Goal: Check status

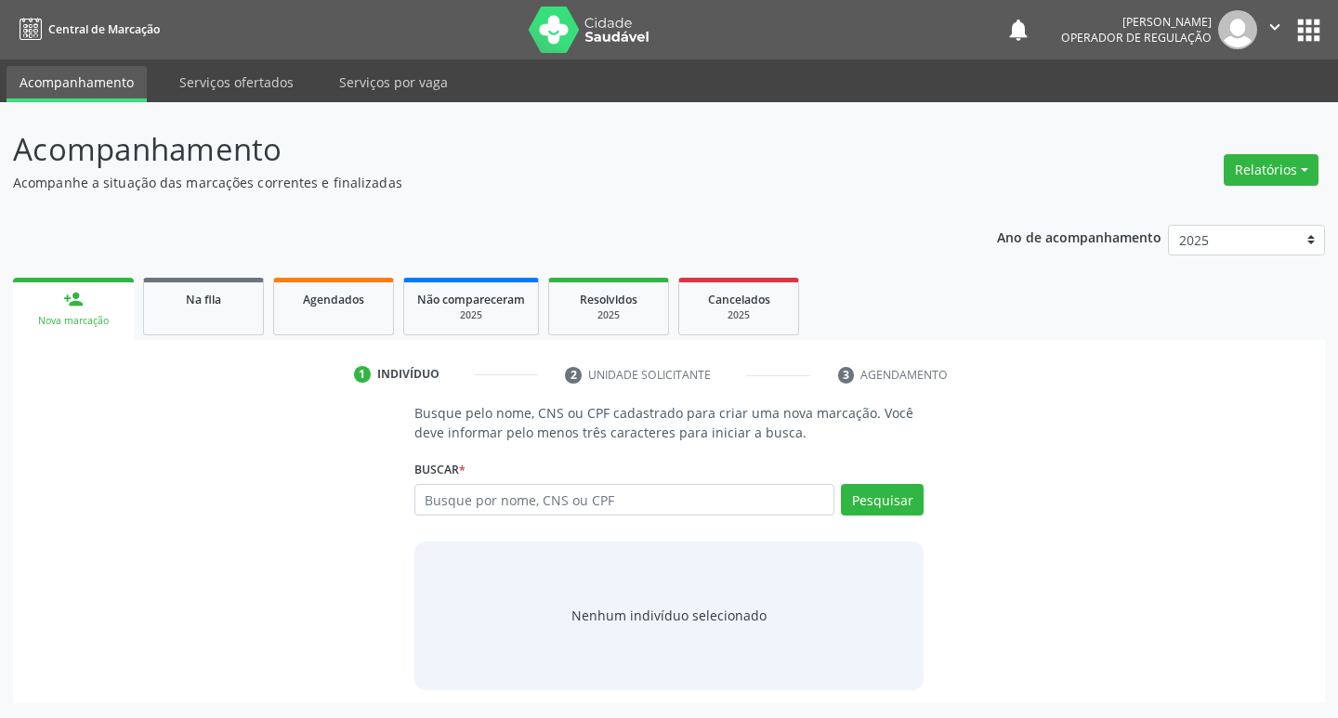
click at [589, 493] on input "text" at bounding box center [624, 500] width 421 height 32
type input "01426926464"
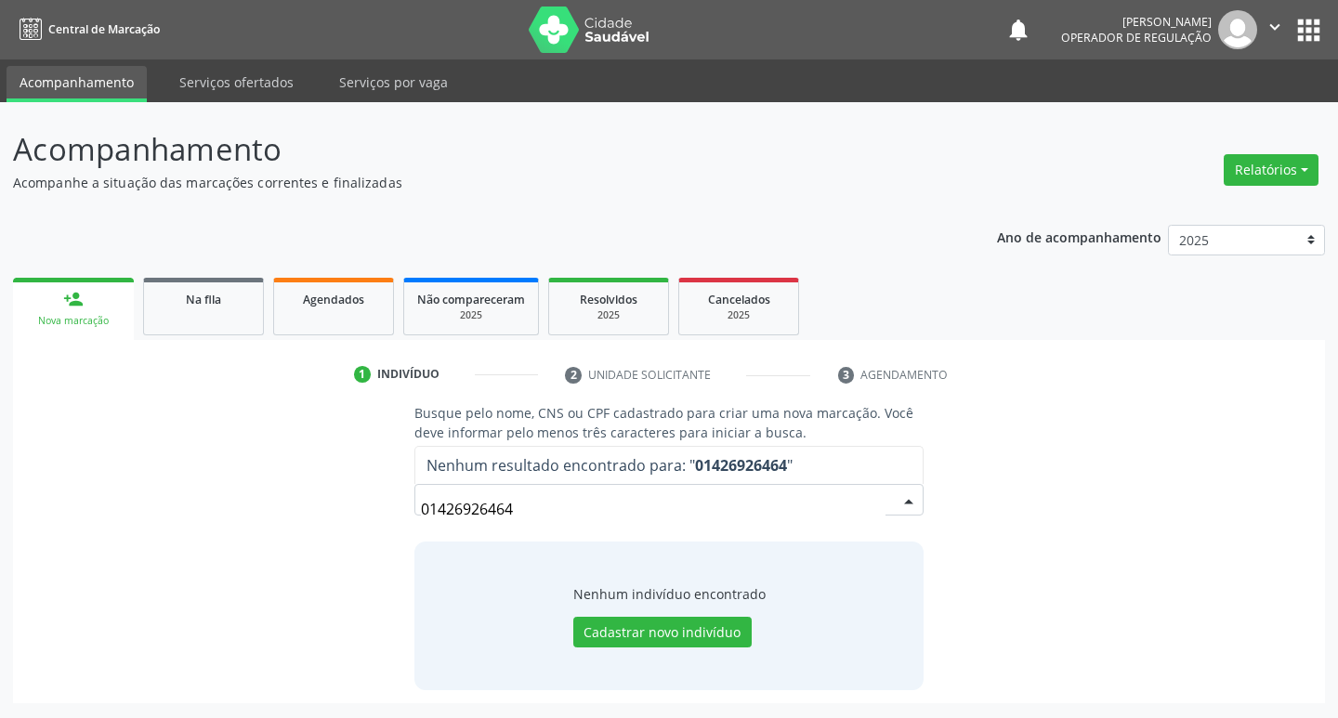
drag, startPoint x: 526, startPoint y: 510, endPoint x: 263, endPoint y: 521, distance: 263.1
click at [263, 521] on div "Busque pelo nome, CNS ou CPF cadastrado para criar uma nova marcação. Você deve…" at bounding box center [669, 546] width 1286 height 286
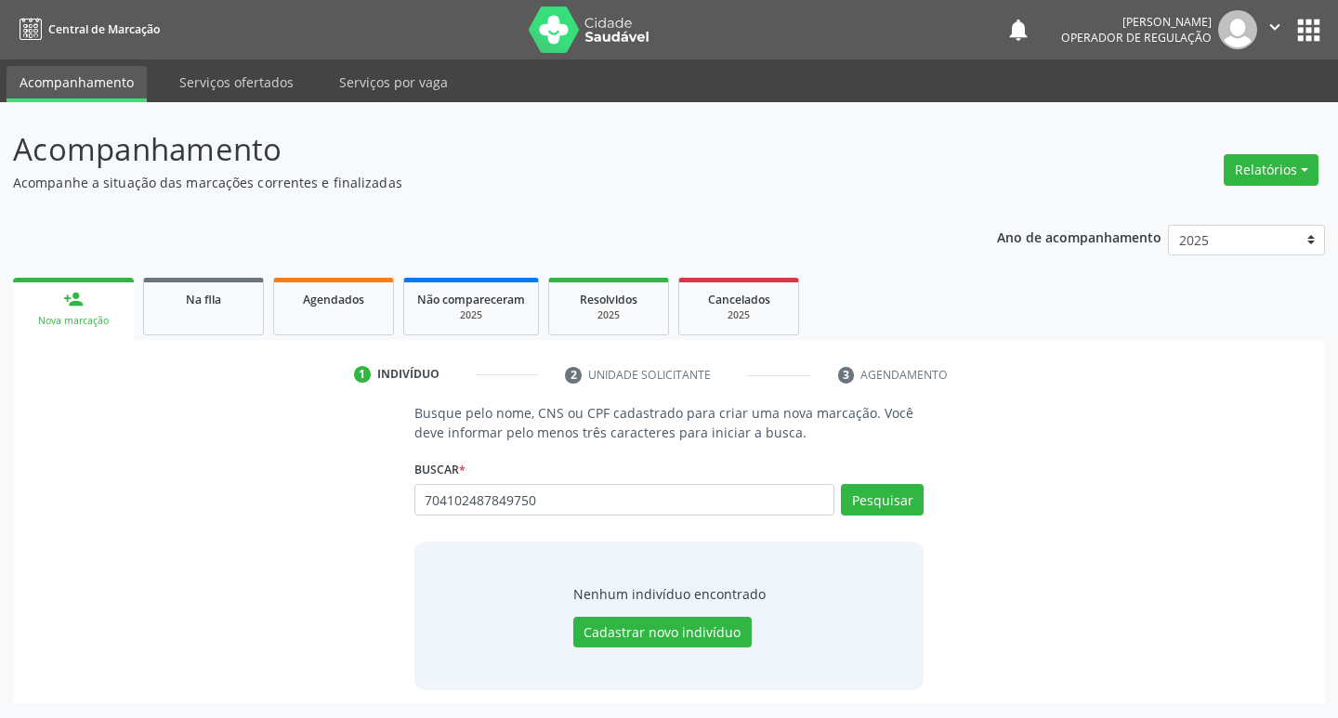
type input "704102487849750"
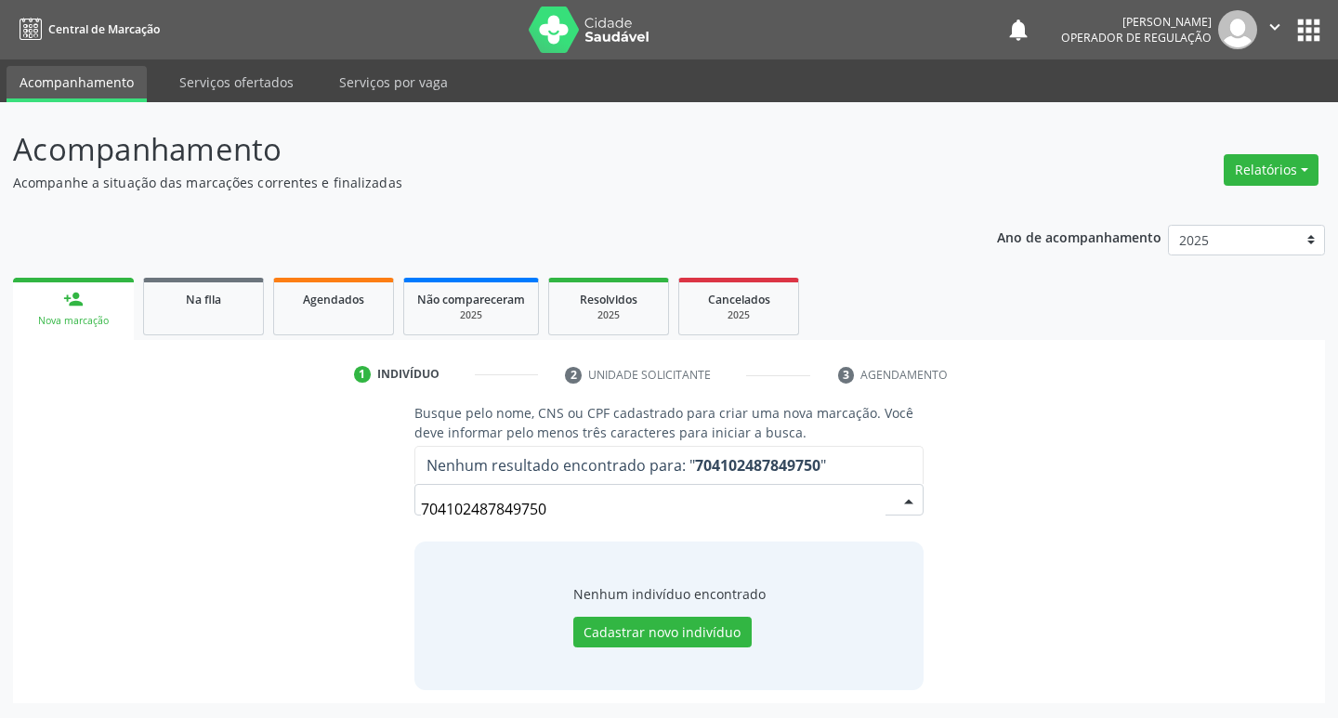
click at [873, 232] on div "Ano de acompanhamento 2025 2024 2023 2022 2021 person_add Nova marcação Na fila…" at bounding box center [669, 457] width 1312 height 491
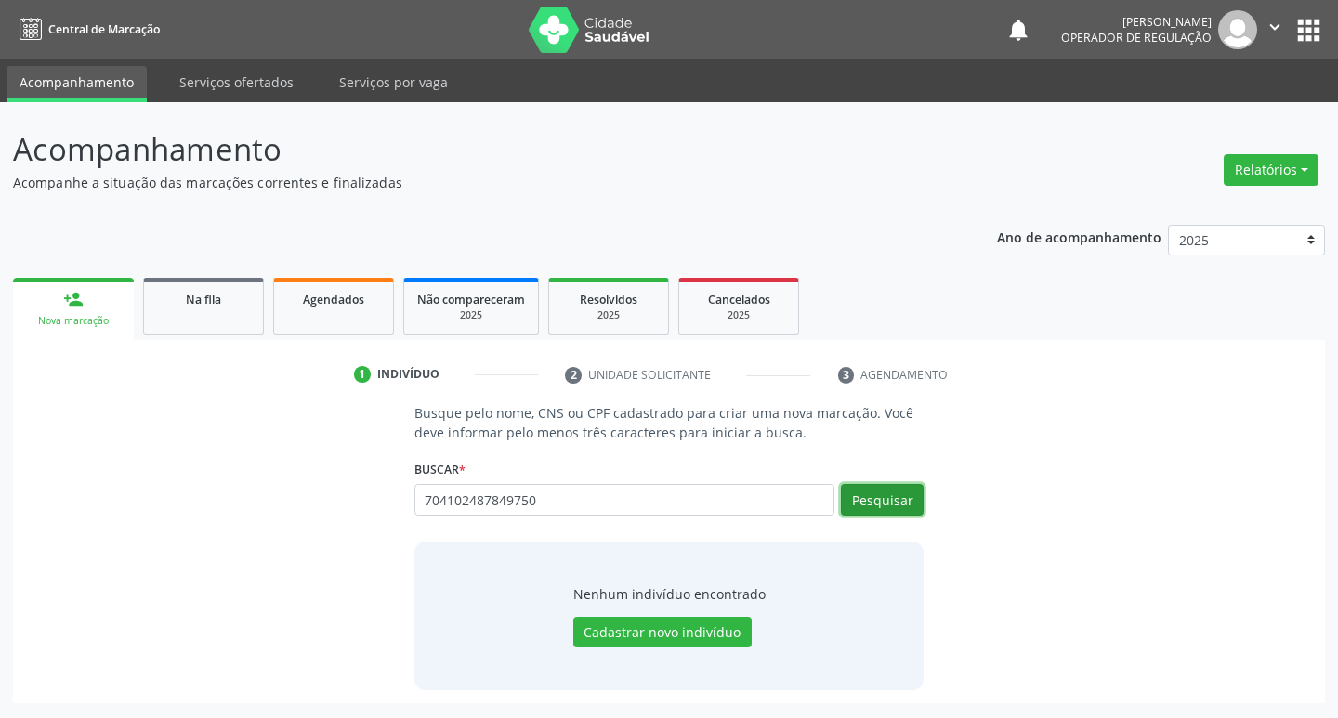
click at [901, 512] on button "Pesquisar" at bounding box center [882, 500] width 83 height 32
drag, startPoint x: 710, startPoint y: 529, endPoint x: 656, endPoint y: 508, distance: 57.6
click at [688, 521] on div "Busque pelo nome, CNS ou CPF cadastrado para criar uma nova marcação. Você deve…" at bounding box center [669, 546] width 536 height 286
click at [656, 508] on input "704102487849750" at bounding box center [624, 500] width 421 height 32
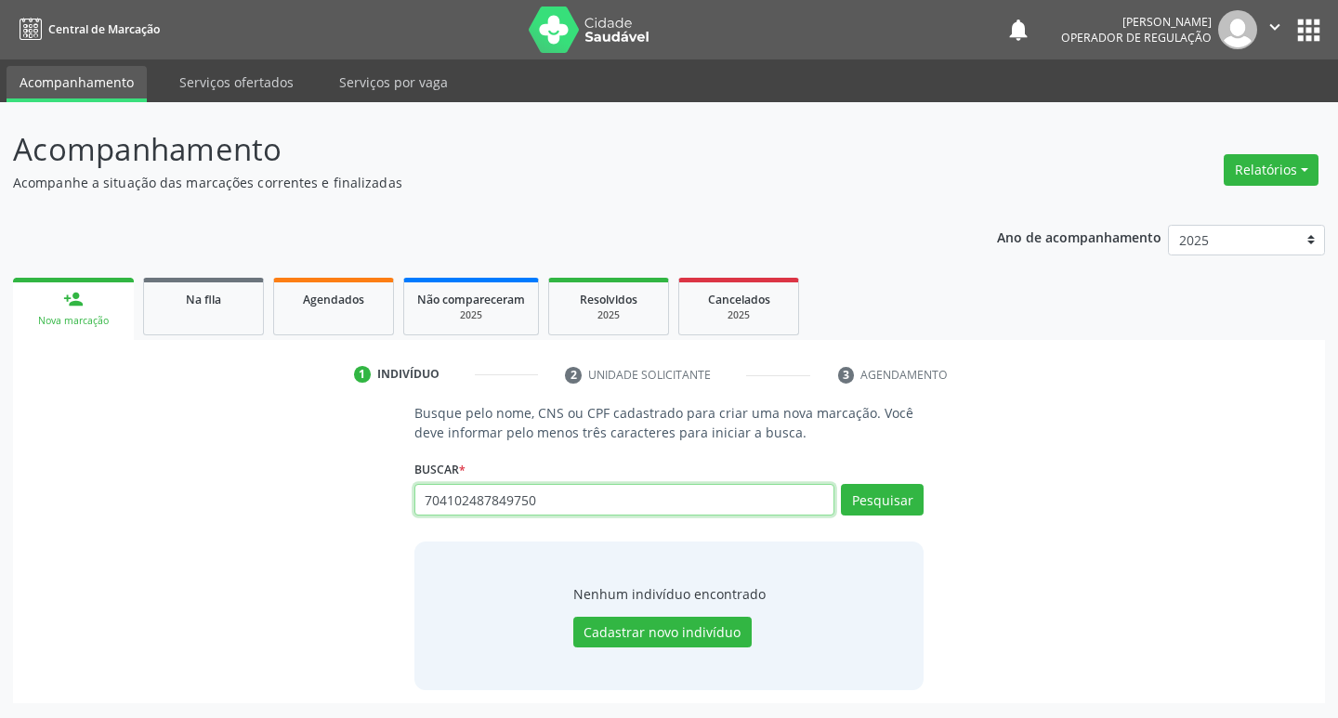
click at [656, 508] on input "704102487849750" at bounding box center [624, 500] width 421 height 32
click at [1308, 7] on nav "Central de Marcação notifications [PERSON_NAME] Operador de regulação  Configu…" at bounding box center [669, 29] width 1338 height 59
click at [1310, 11] on div "notifications [PERSON_NAME] Operador de regulação  Configurações Sair apps" at bounding box center [1165, 29] width 320 height 39
drag, startPoint x: 1310, startPoint y: 11, endPoint x: 1310, endPoint y: 29, distance: 17.6
click at [1310, 29] on div "notifications [PERSON_NAME] Operador de regulação  Configurações Sair apps" at bounding box center [1165, 29] width 320 height 39
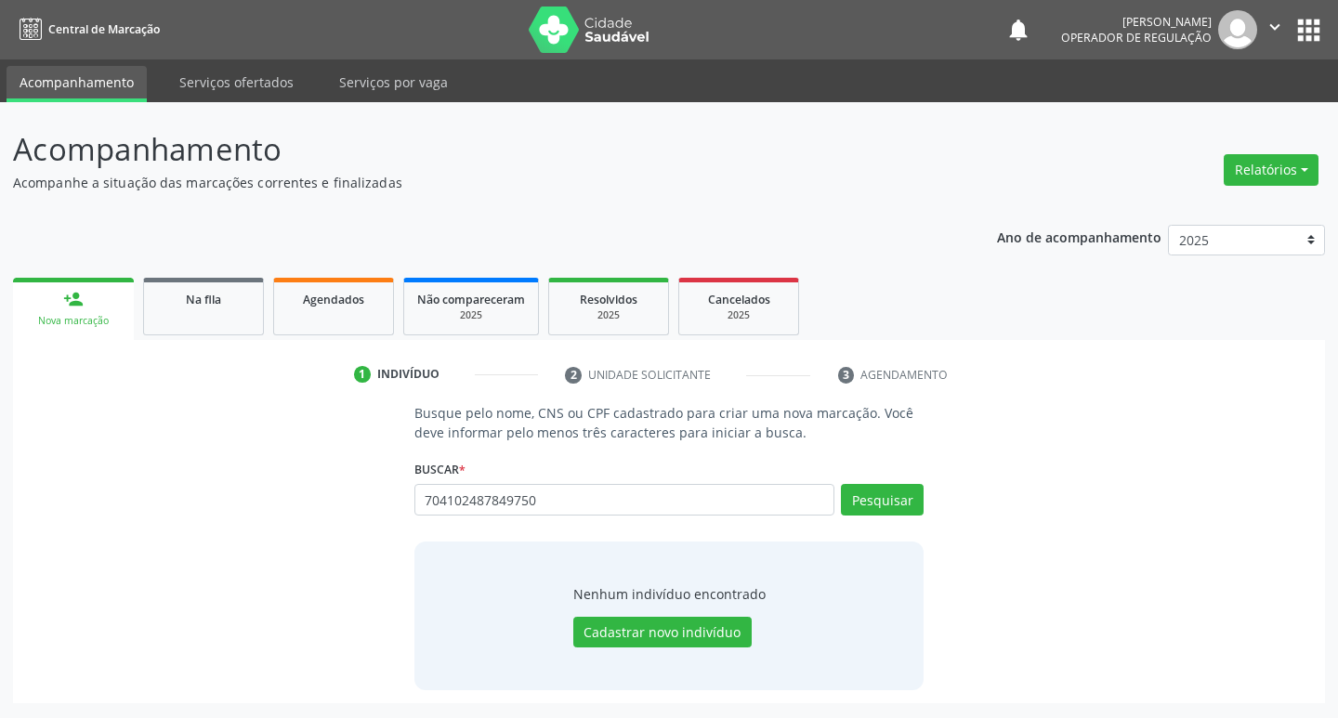
click at [1310, 29] on button "apps" at bounding box center [1308, 30] width 33 height 33
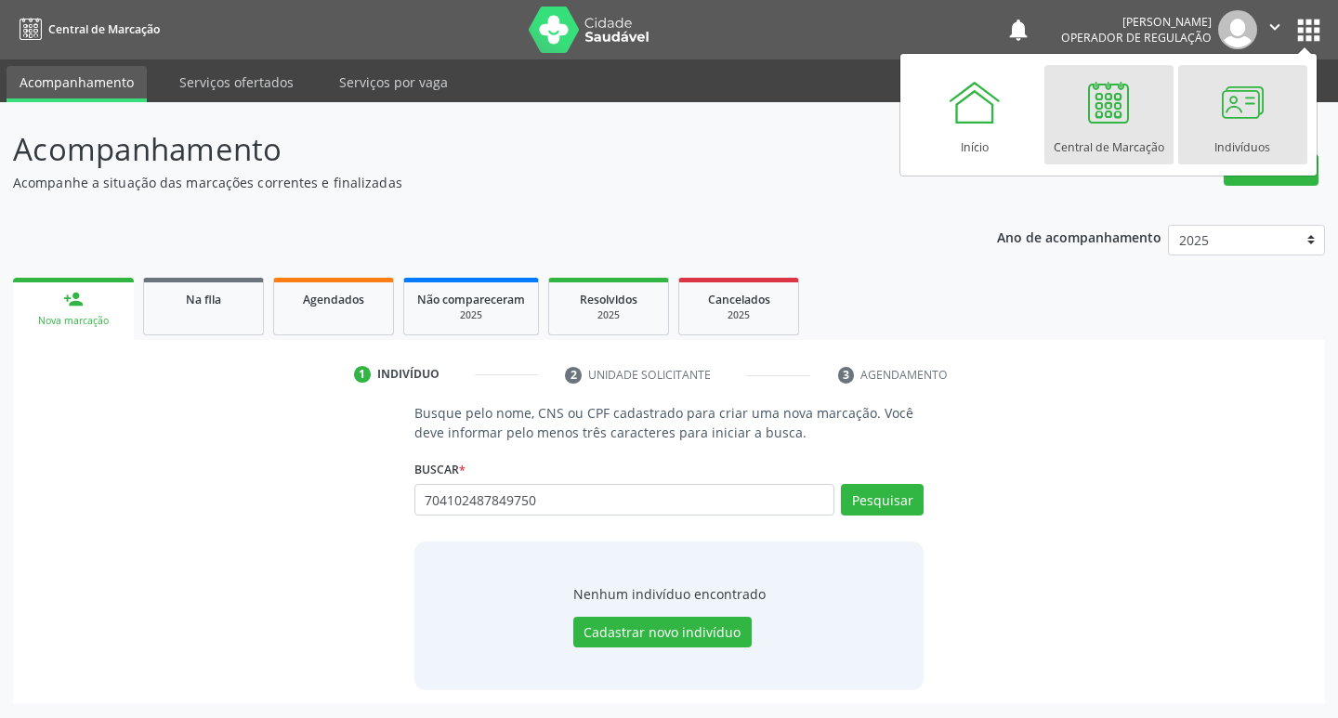
click at [1257, 111] on div at bounding box center [1242, 102] width 56 height 56
